Goal: Check status

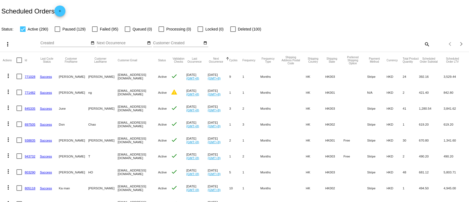
scroll to position [37, 0]
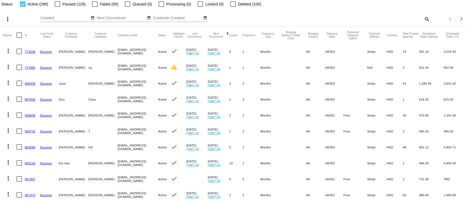
scroll to position [37, 0]
